Goal: Navigation & Orientation: Understand site structure

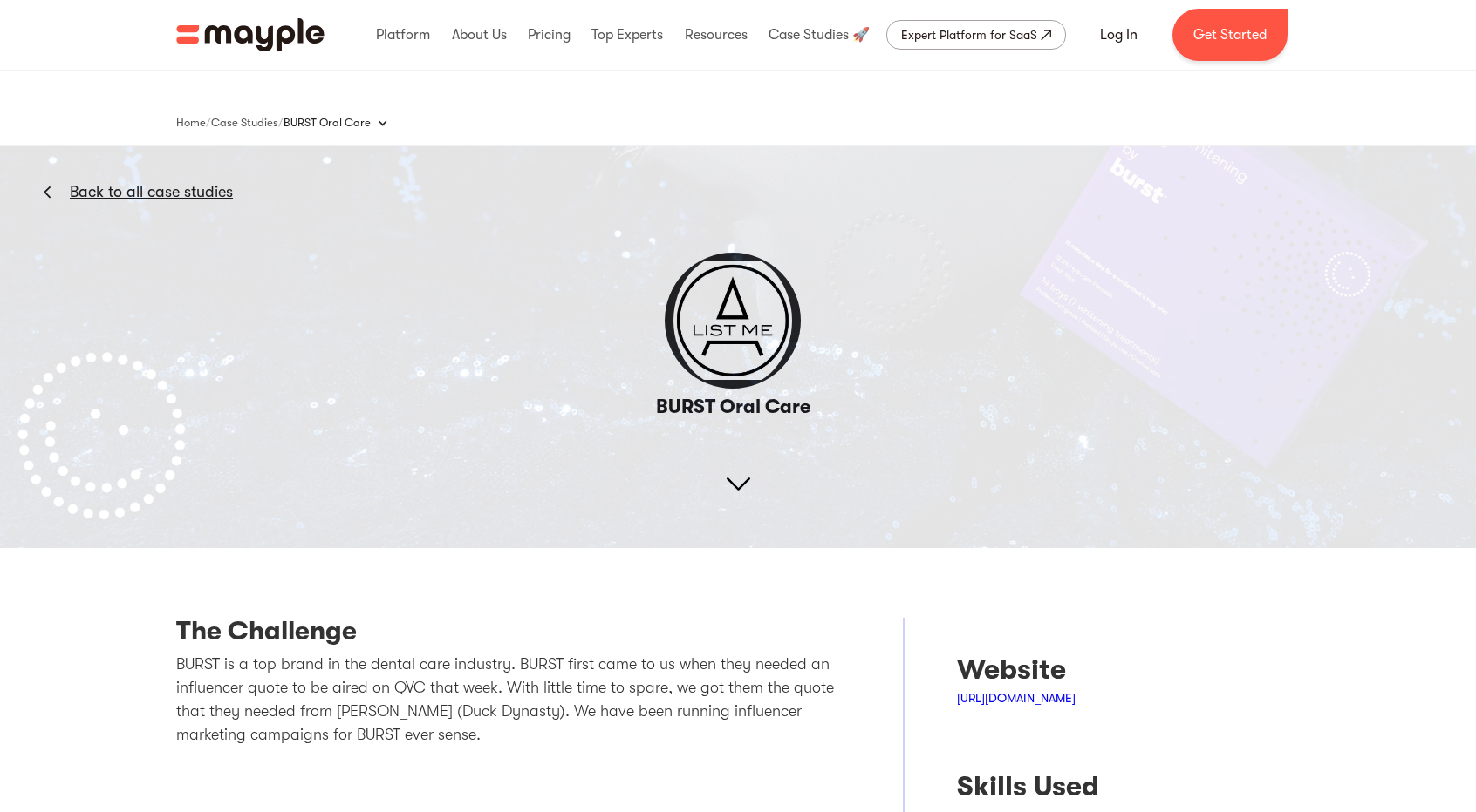
click at [261, 28] on img "home" at bounding box center [250, 35] width 148 height 33
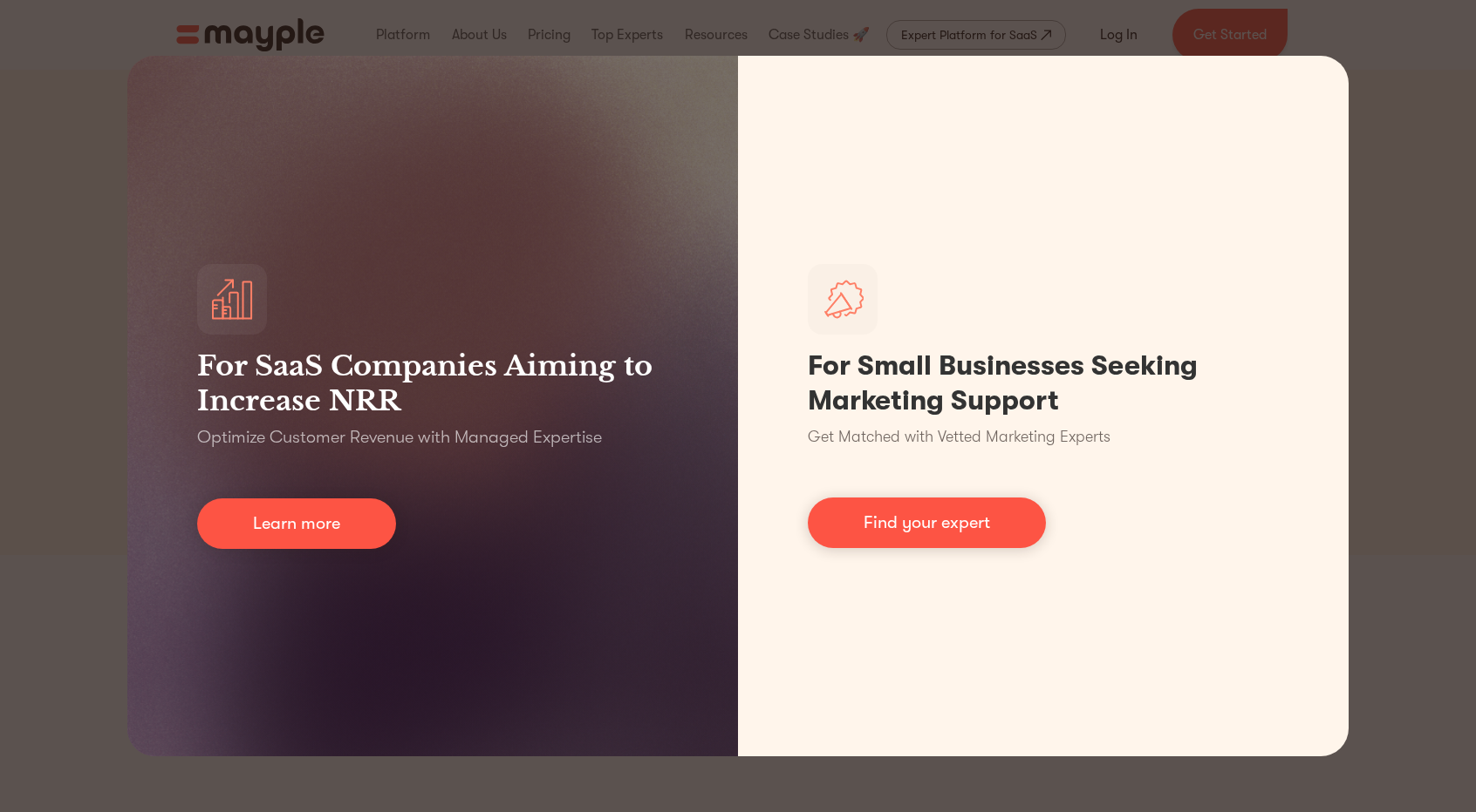
click at [1427, 249] on div "For SaaS Companies Aiming to Increase NRR Optimize Customer Revenue with Manage…" at bounding box center [738, 406] width 1476 height 812
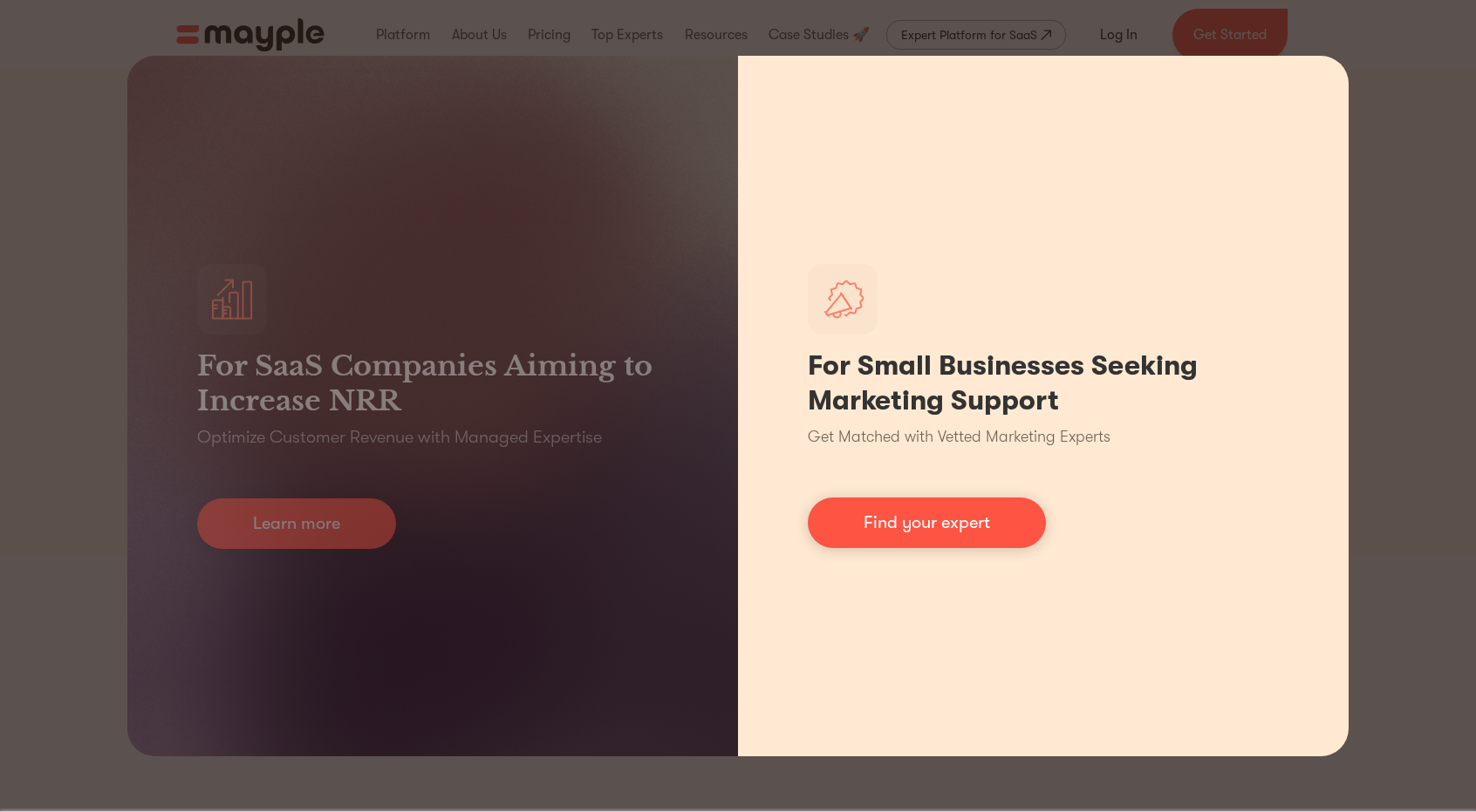
click at [1347, 99] on div "For Small Businesses Seeking Marketing Support Get Matched with Vetted Marketin…" at bounding box center [1043, 406] width 611 height 701
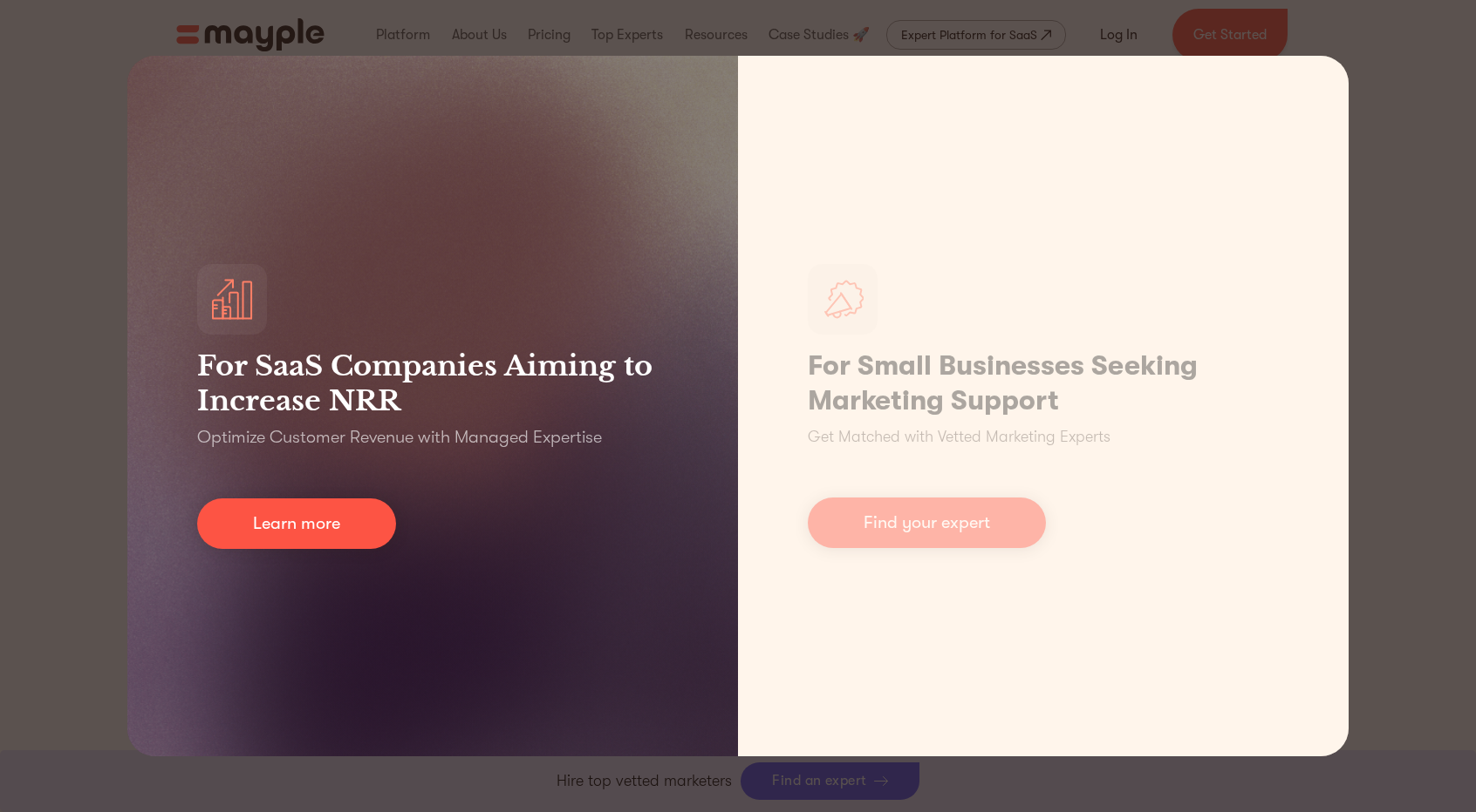
scroll to position [622, 0]
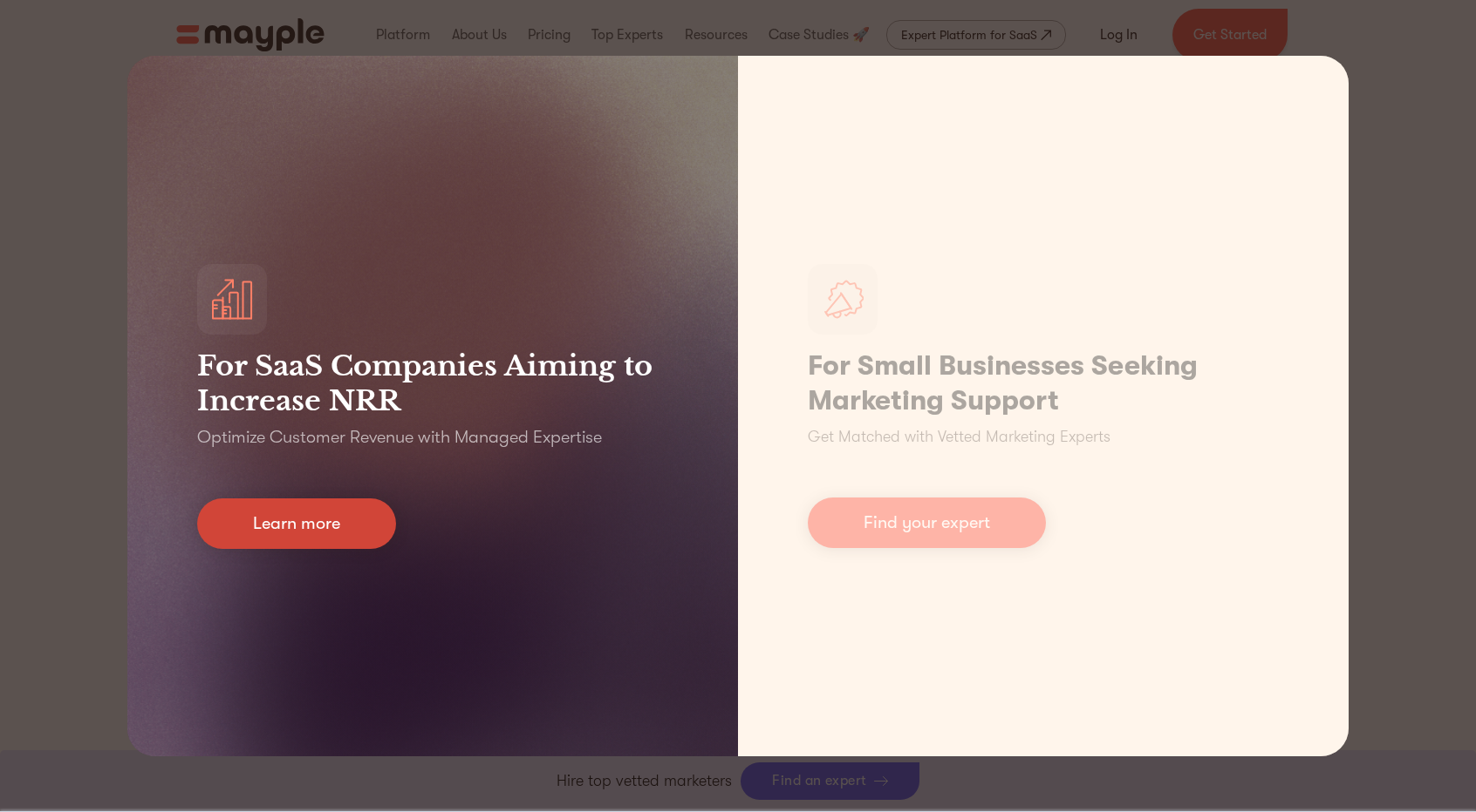
click at [313, 513] on link "Learn more" at bounding box center [297, 523] width 199 height 50
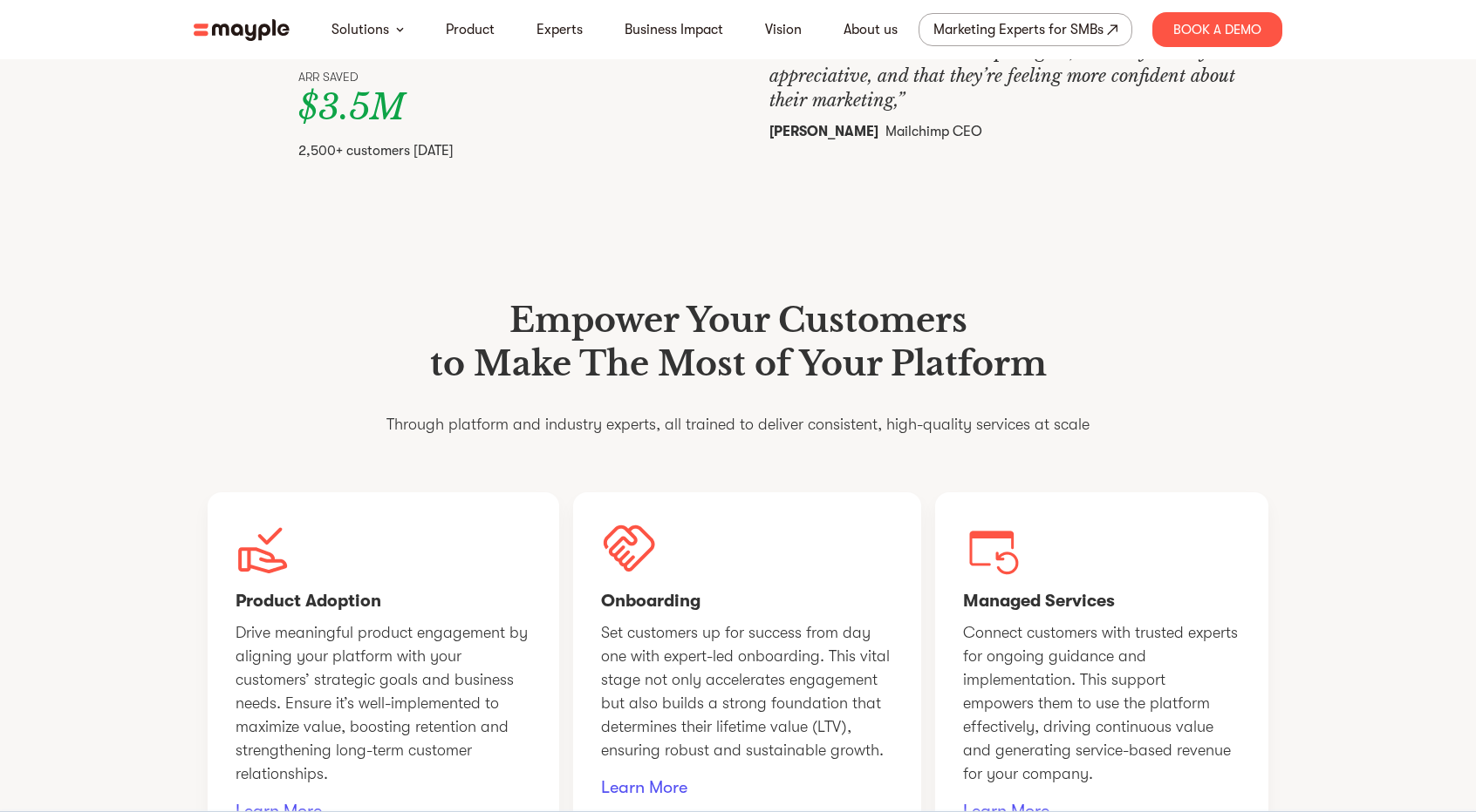
scroll to position [1322, 0]
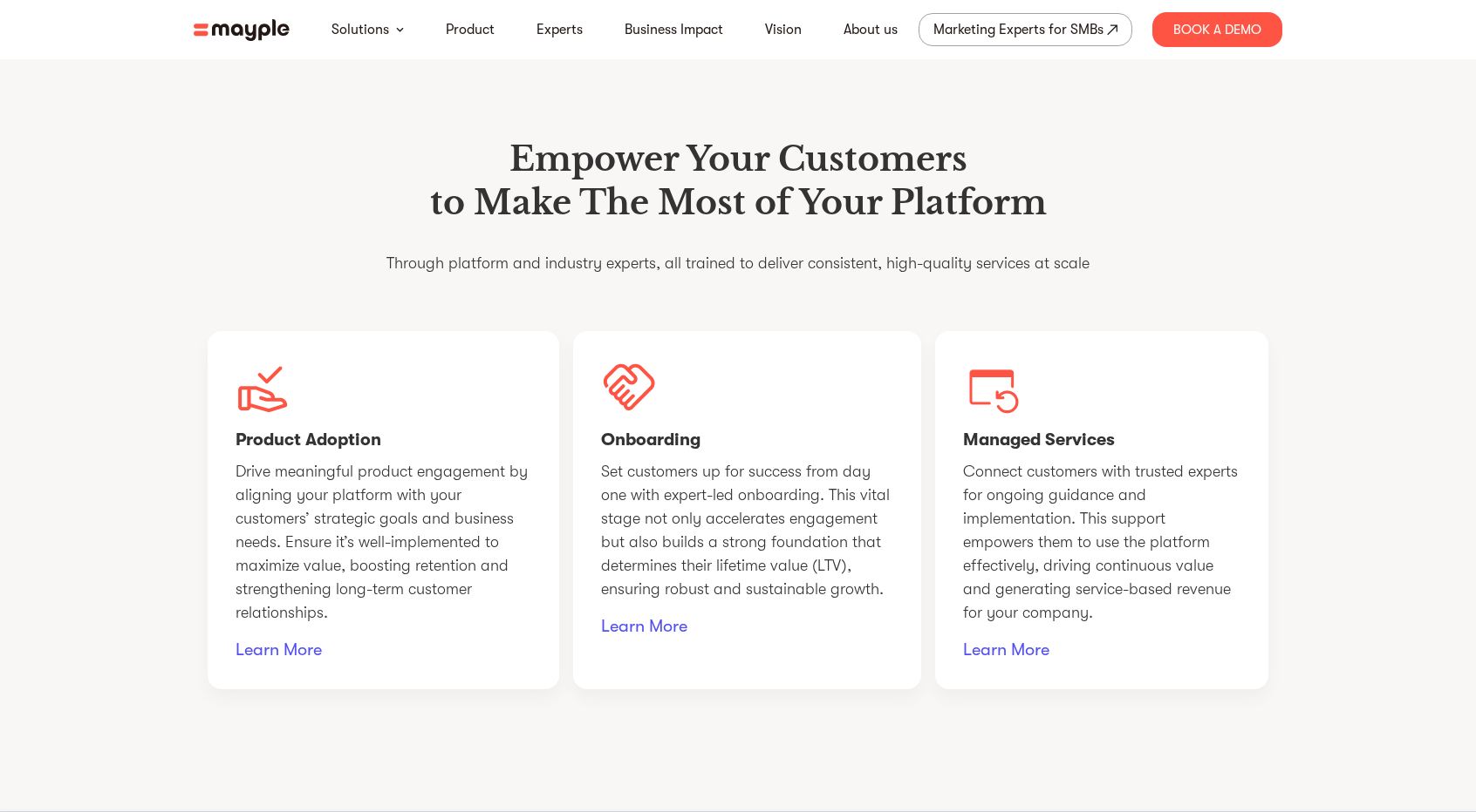
click at [246, 37] on img at bounding box center [241, 30] width 96 height 22
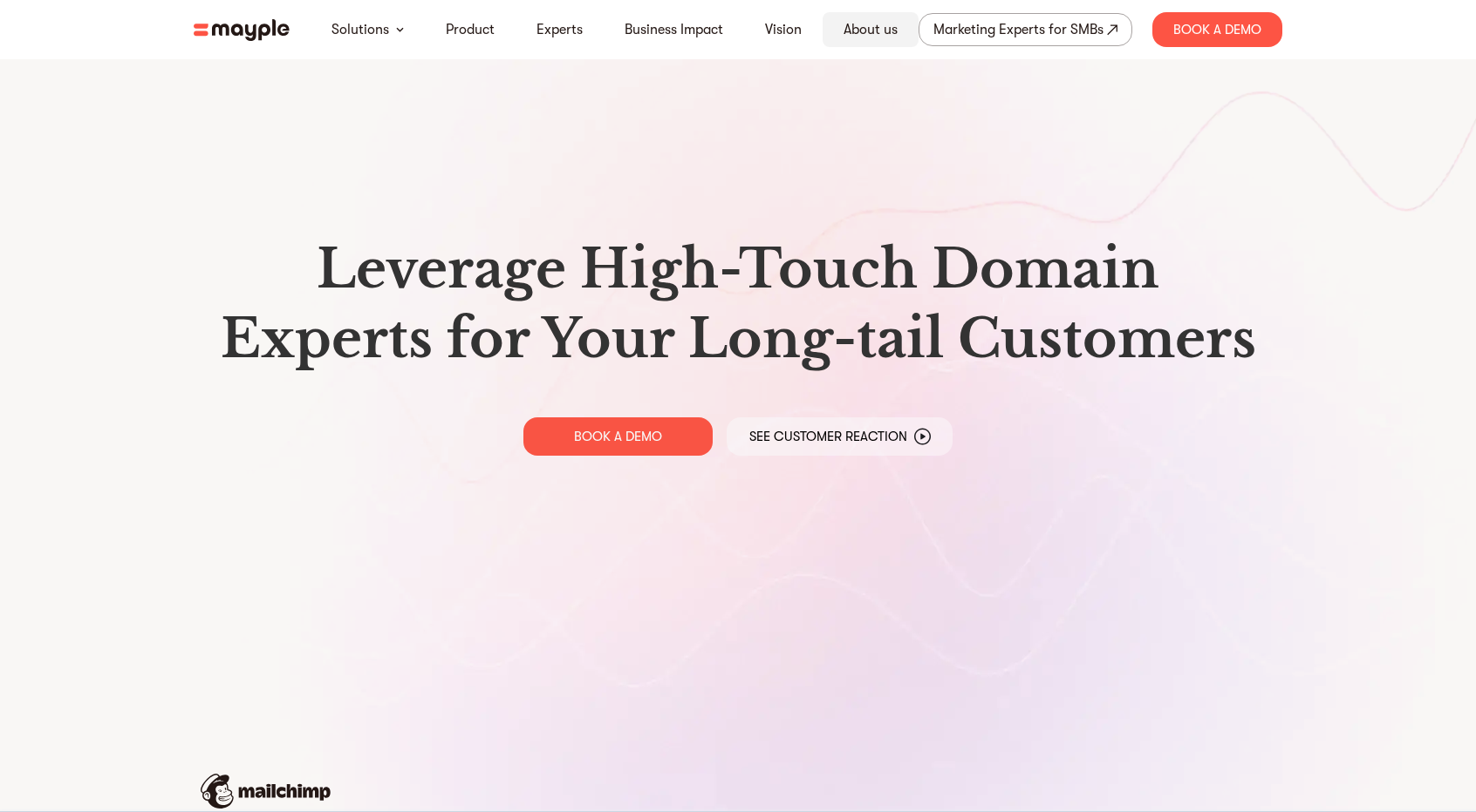
click at [872, 36] on link "About us" at bounding box center [870, 29] width 54 height 21
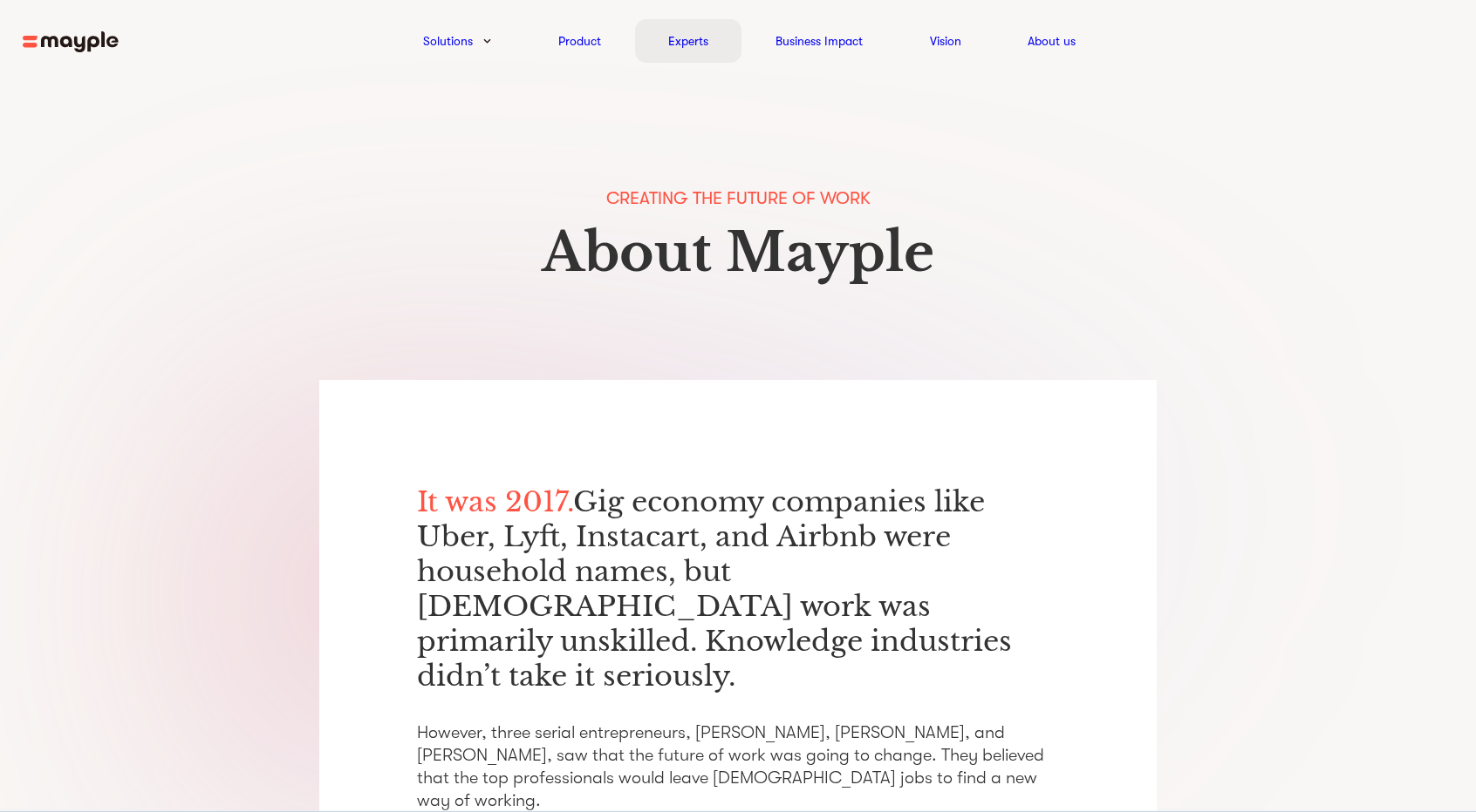
click at [701, 33] on link "Experts" at bounding box center [688, 40] width 40 height 21
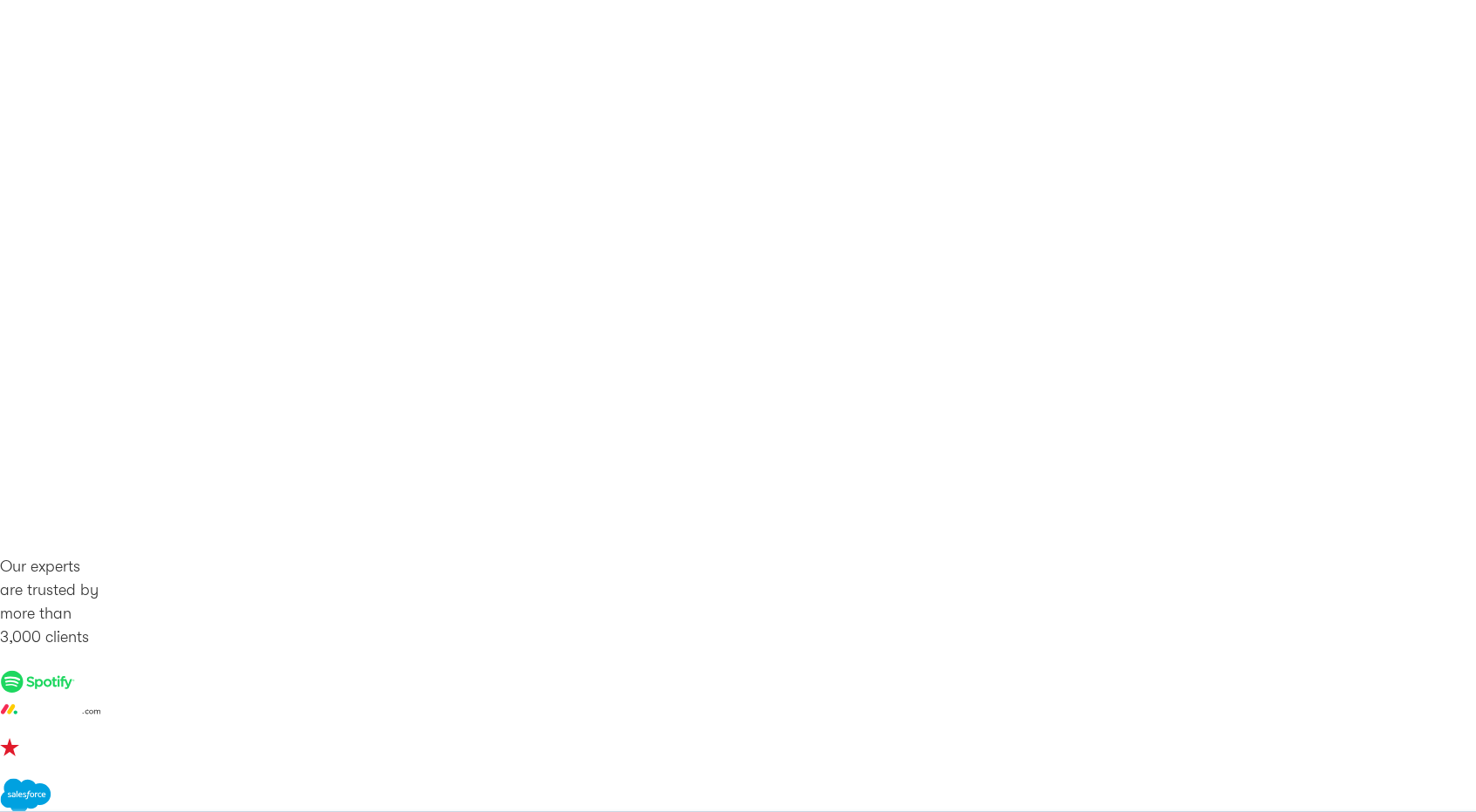
scroll to position [1698, 0]
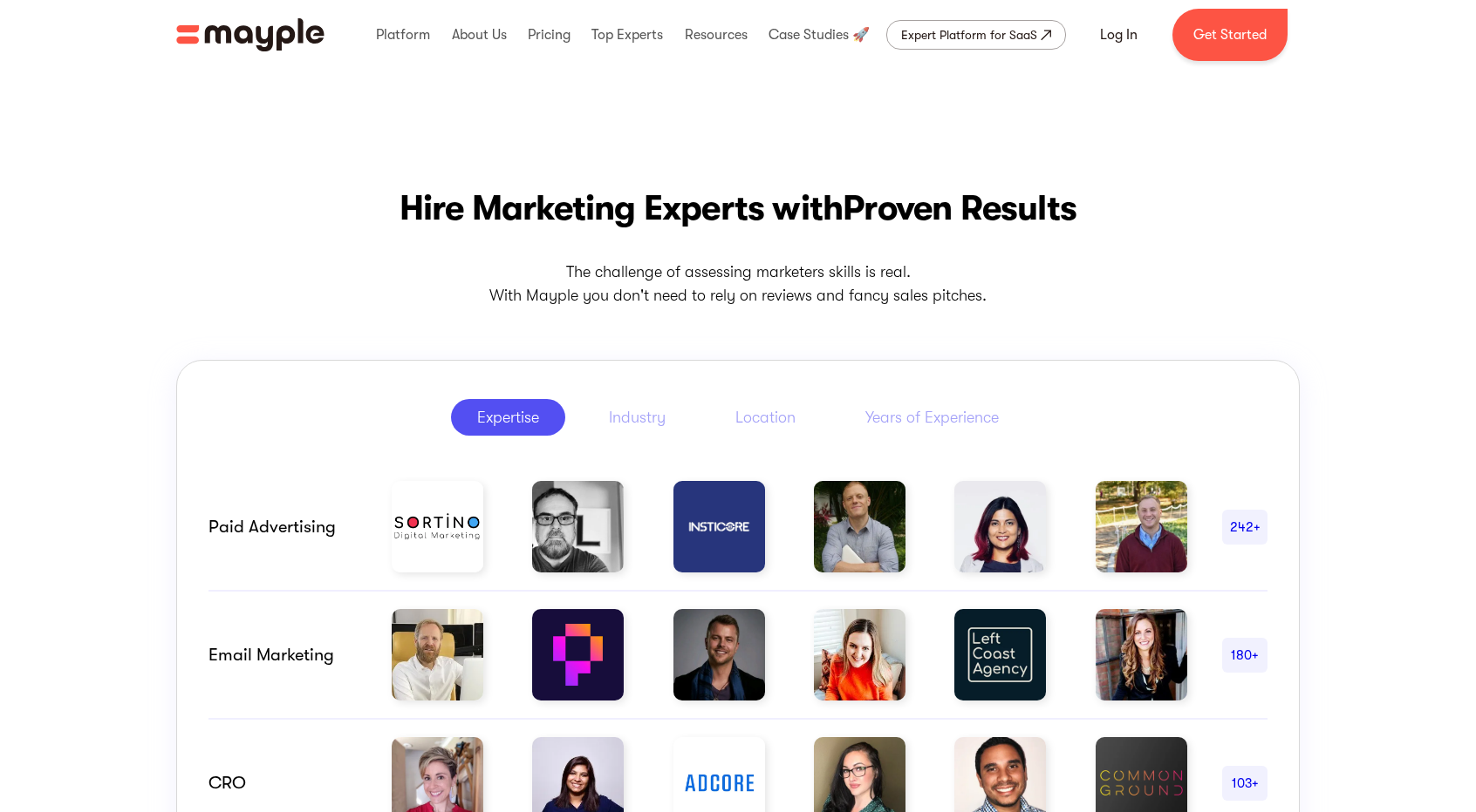
scroll to position [622, 0]
